Goal: Task Accomplishment & Management: Manage account settings

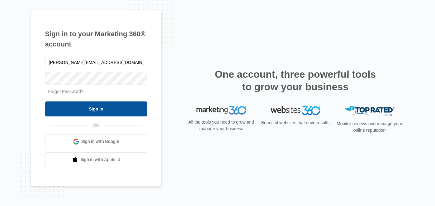
type input "[PERSON_NAME][EMAIL_ADDRESS][DOMAIN_NAME]"
click at [45, 101] on input "Sign In" at bounding box center [96, 108] width 102 height 15
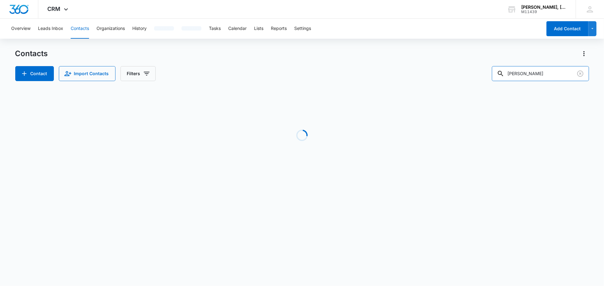
drag, startPoint x: 543, startPoint y: 74, endPoint x: 491, endPoint y: 75, distance: 52.4
click at [493, 75] on div "Contact Import Contacts Filters [PERSON_NAME]" at bounding box center [302, 73] width 574 height 15
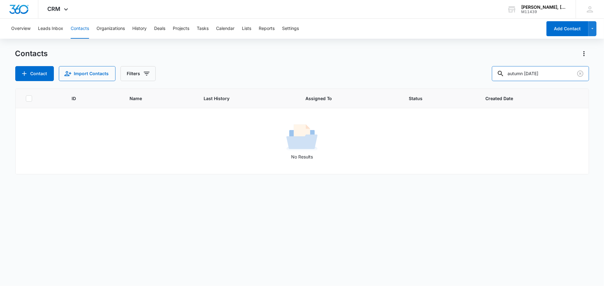
type input "autumn [DATE]"
